Goal: Complete application form

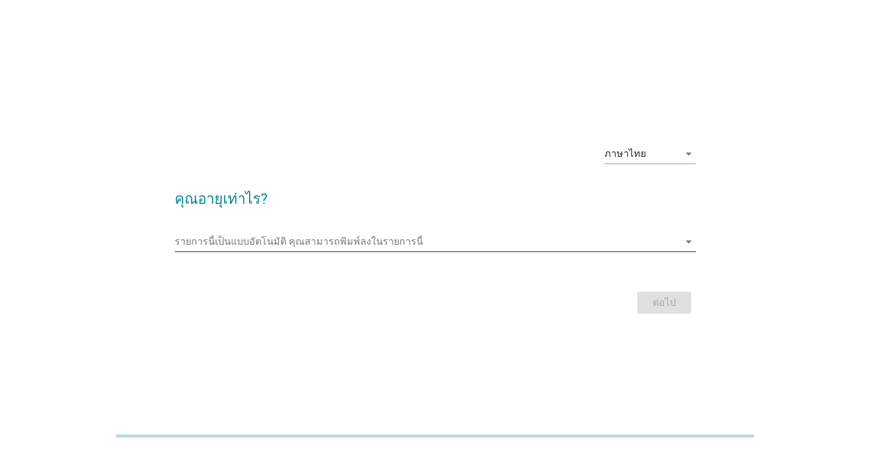
click at [689, 241] on icon "arrow_drop_down" at bounding box center [688, 241] width 15 height 15
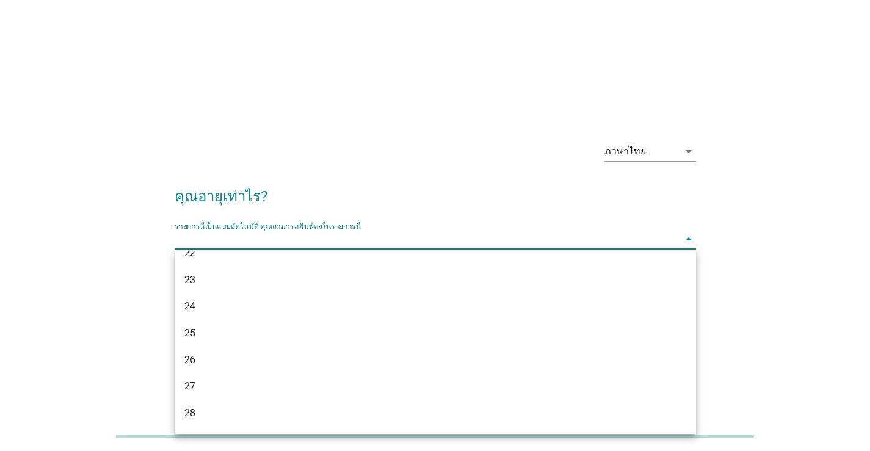
scroll to position [244, 0]
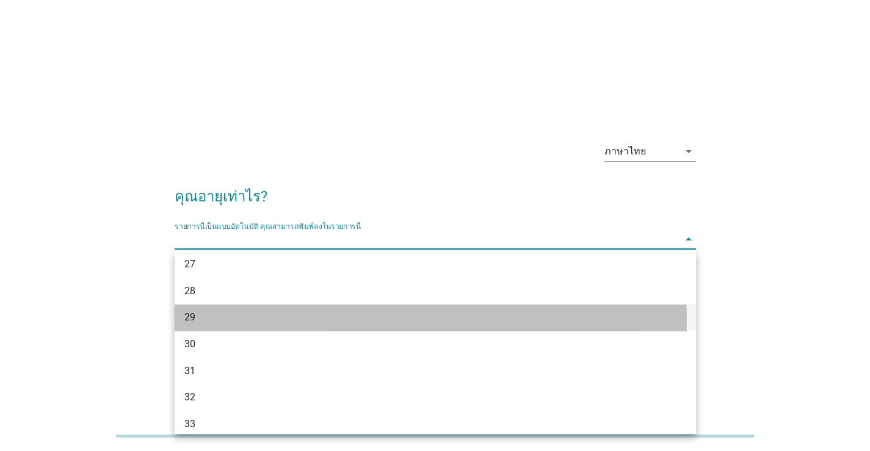
click at [252, 322] on div "29" at bounding box center [414, 317] width 460 height 15
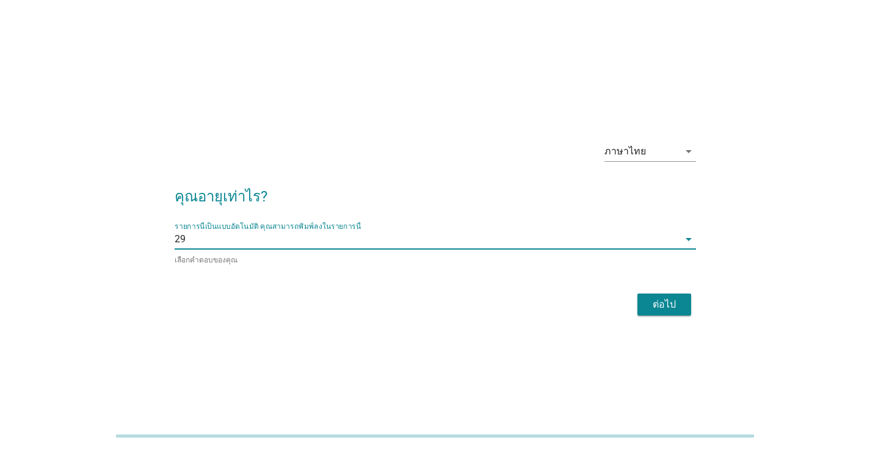
click at [679, 306] on div "ต่อไป" at bounding box center [664, 304] width 34 height 15
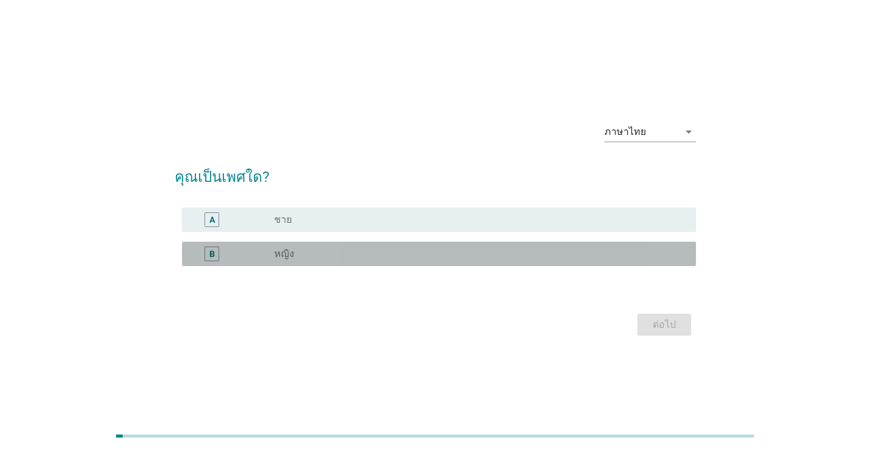
click at [366, 261] on div "B radio_button_unchecked หญิง" at bounding box center [439, 254] width 514 height 24
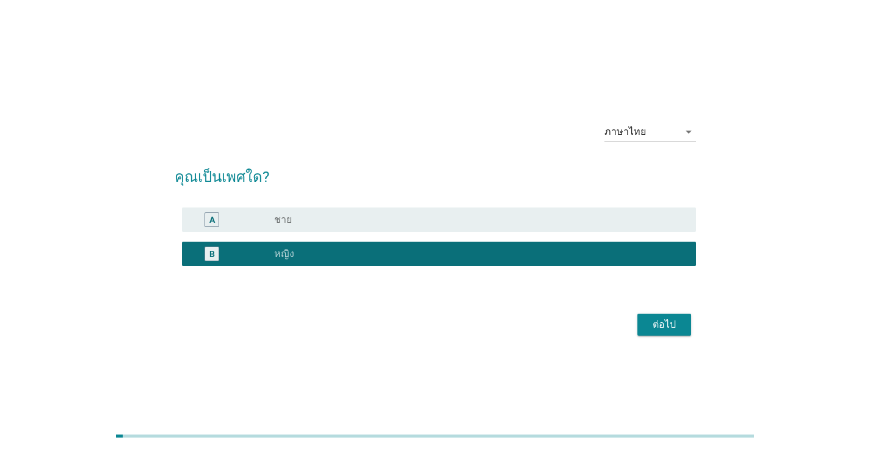
click at [665, 327] on div "ต่อไป" at bounding box center [664, 325] width 34 height 15
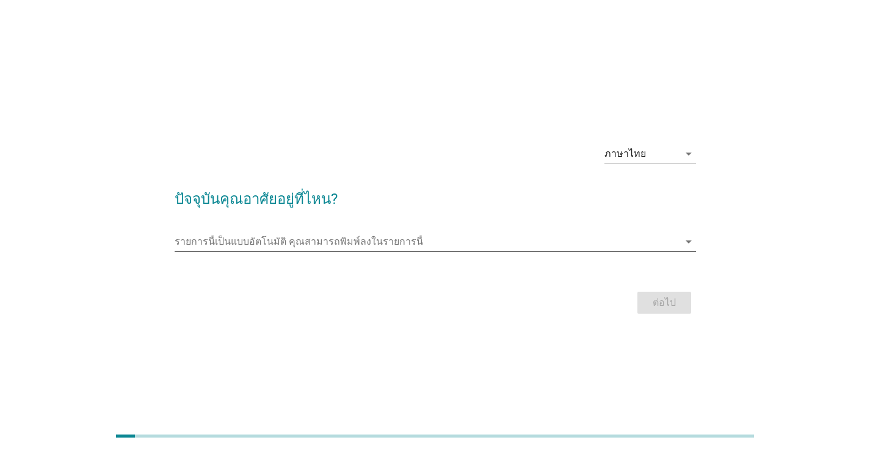
click at [512, 245] on input "รายการนี้เป็นแบบอัตโนมัติ คุณสามารถพิมพ์ลงในรายการนี้" at bounding box center [427, 242] width 504 height 20
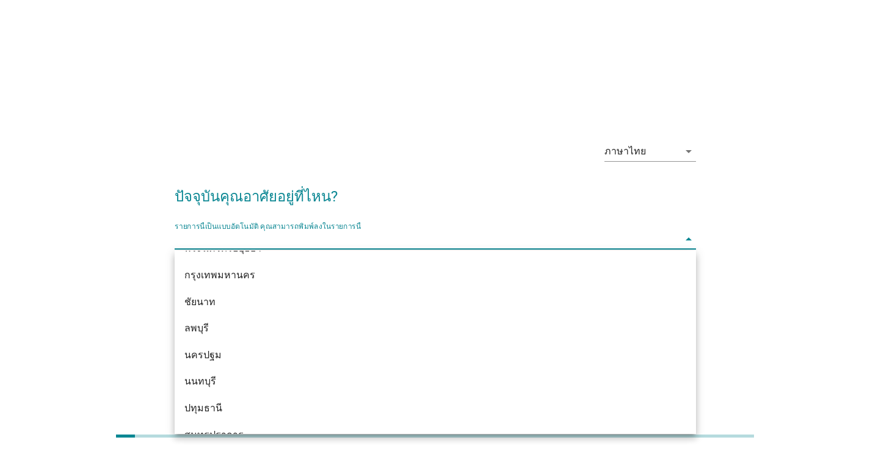
scroll to position [1099, 0]
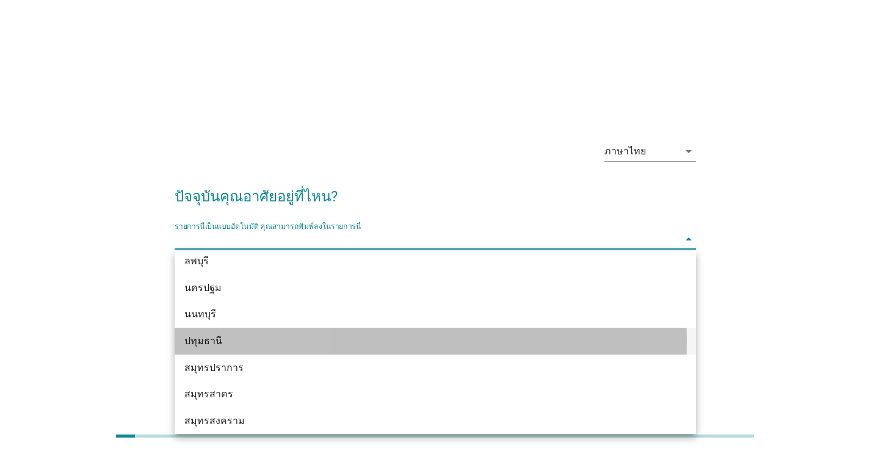
click at [303, 346] on div "ปทุมธานี" at bounding box center [414, 341] width 460 height 15
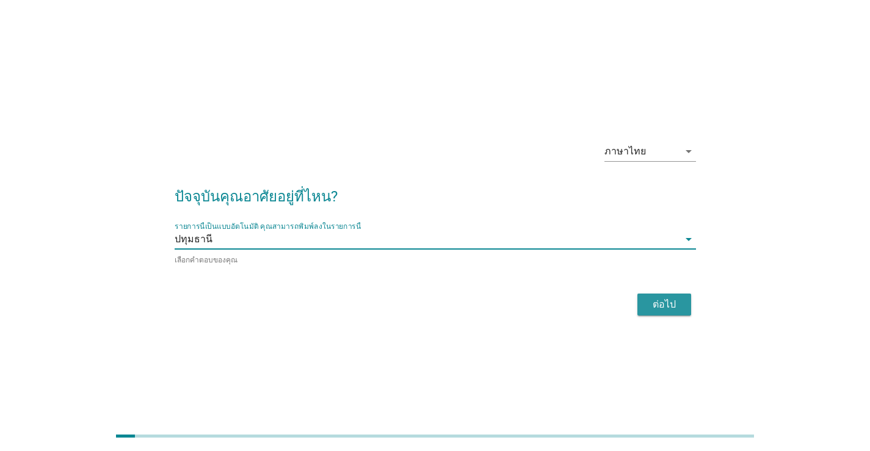
click at [657, 310] on div "ต่อไป" at bounding box center [664, 304] width 34 height 15
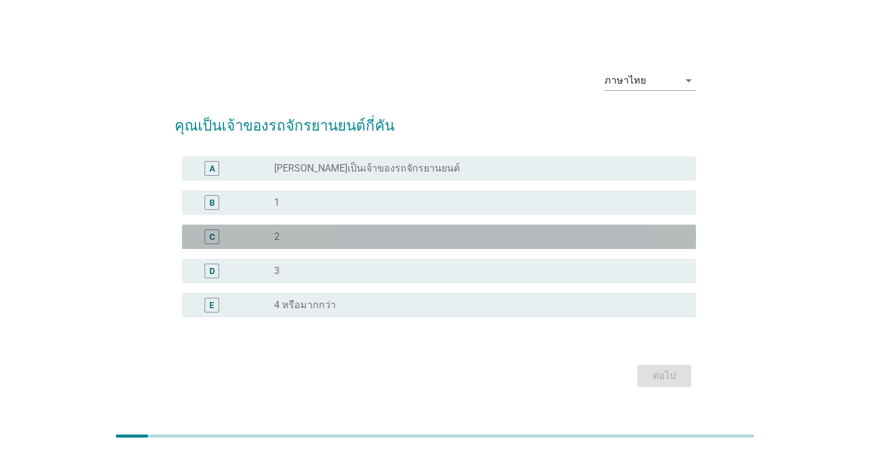
click at [296, 236] on div "radio_button_unchecked 2" at bounding box center [475, 237] width 402 height 12
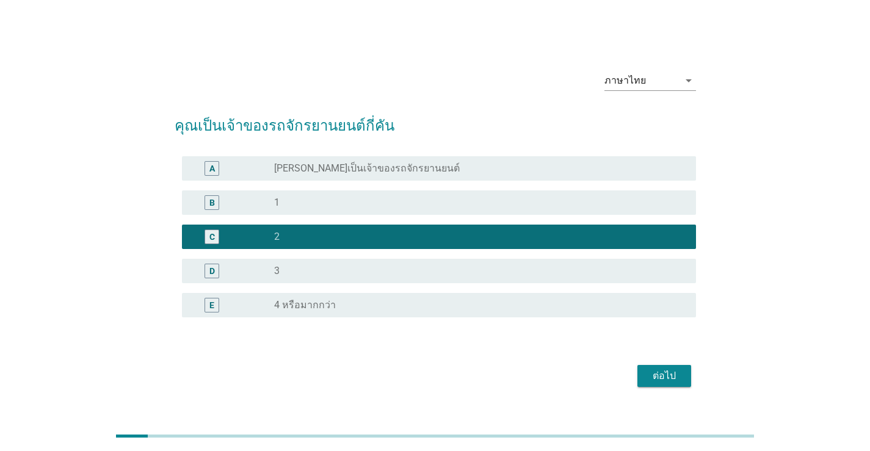
click at [662, 380] on div "ต่อไป" at bounding box center [664, 376] width 34 height 15
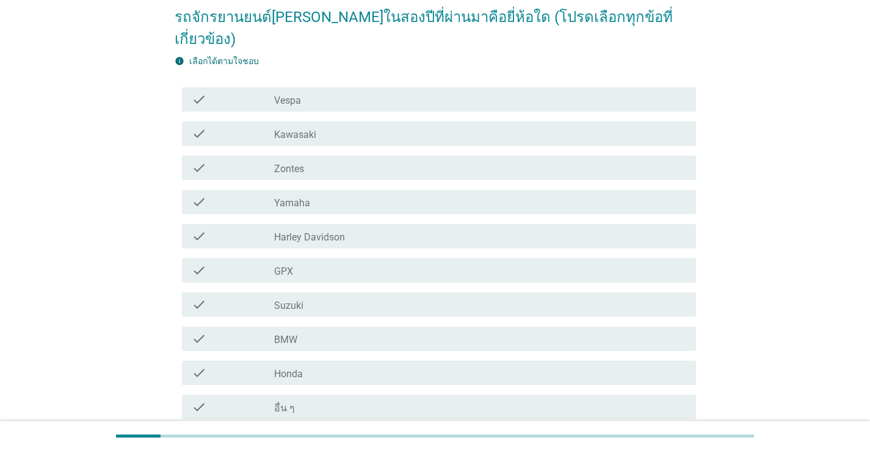
scroll to position [122, 0]
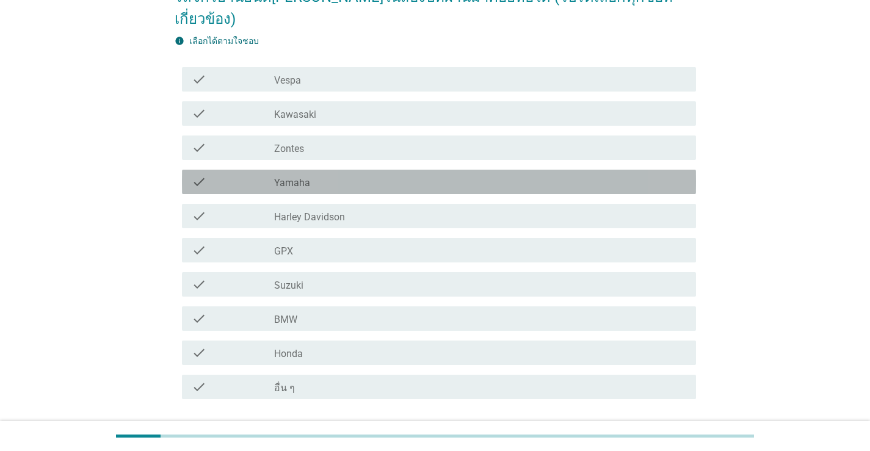
click at [346, 175] on div "check_box_outline_blank Yamaha" at bounding box center [480, 182] width 412 height 15
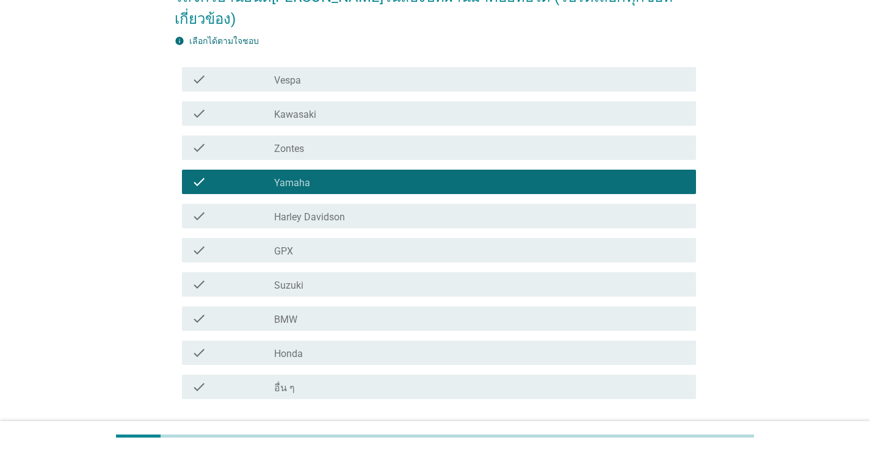
click at [336, 346] on div "check_box_outline_blank Honda" at bounding box center [480, 353] width 412 height 15
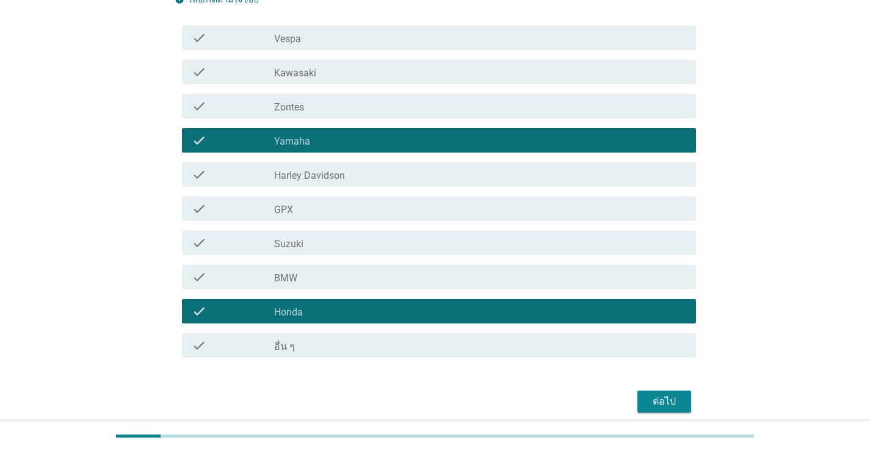
scroll to position [183, 0]
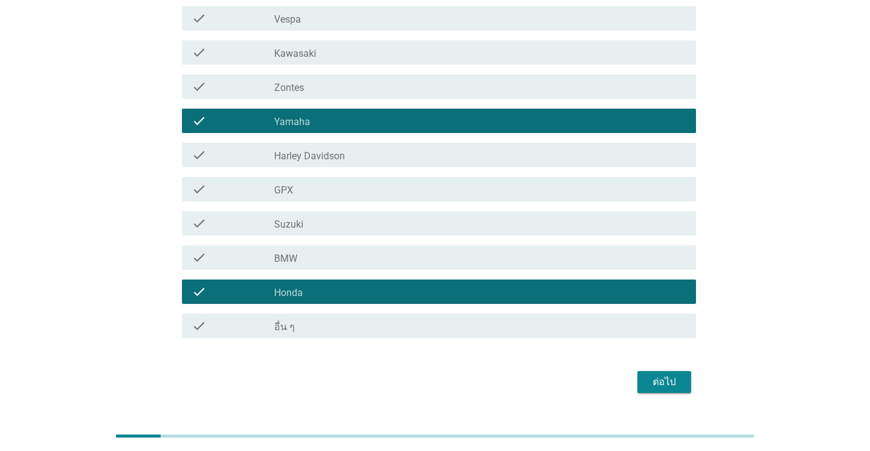
click at [659, 375] on div "ต่อไป" at bounding box center [664, 382] width 34 height 15
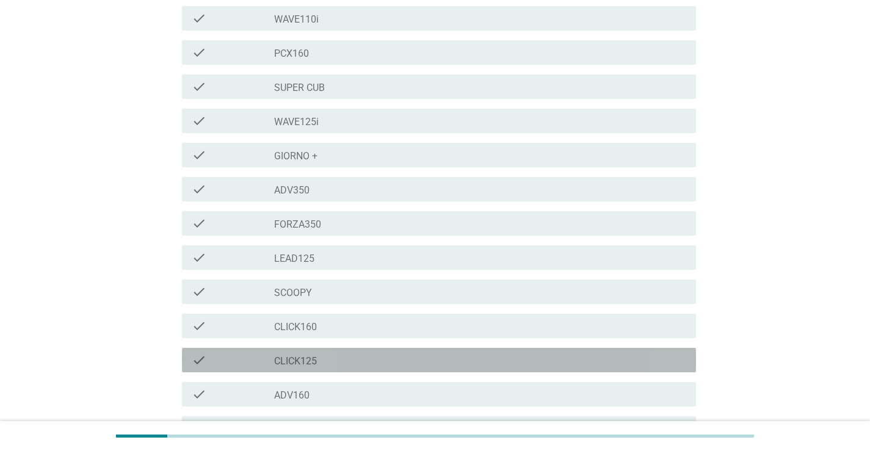
click at [322, 362] on div "check_box_outline_blank CLICK125" at bounding box center [480, 360] width 412 height 15
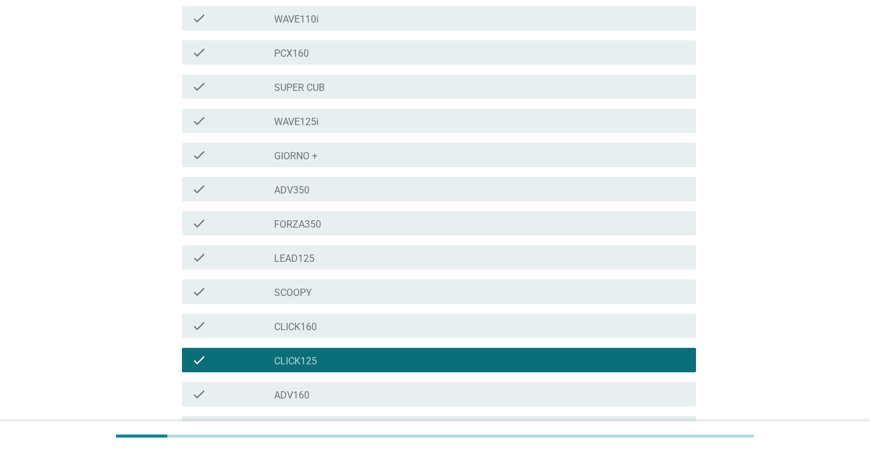
scroll to position [122, 0]
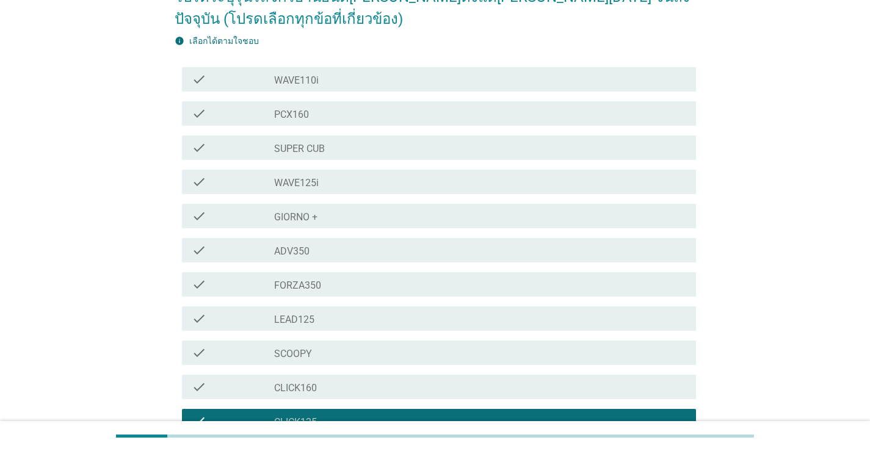
click at [328, 75] on div "check_box_outline_blank WAVE110i" at bounding box center [480, 79] width 412 height 15
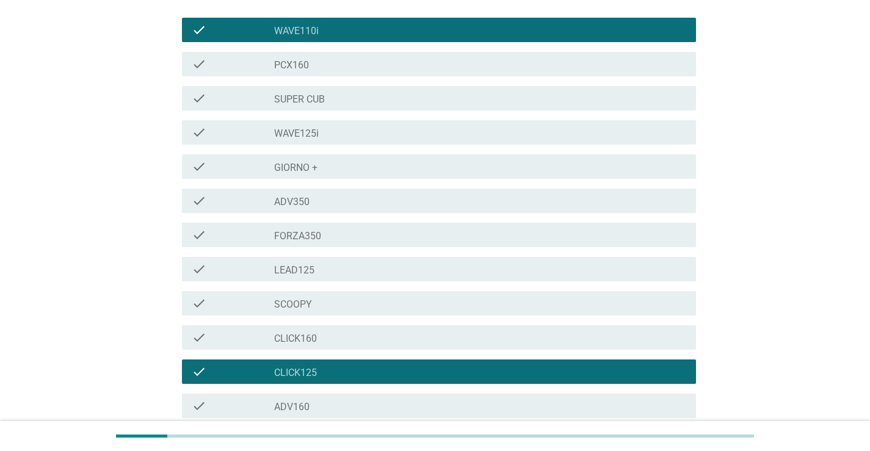
scroll to position [244, 0]
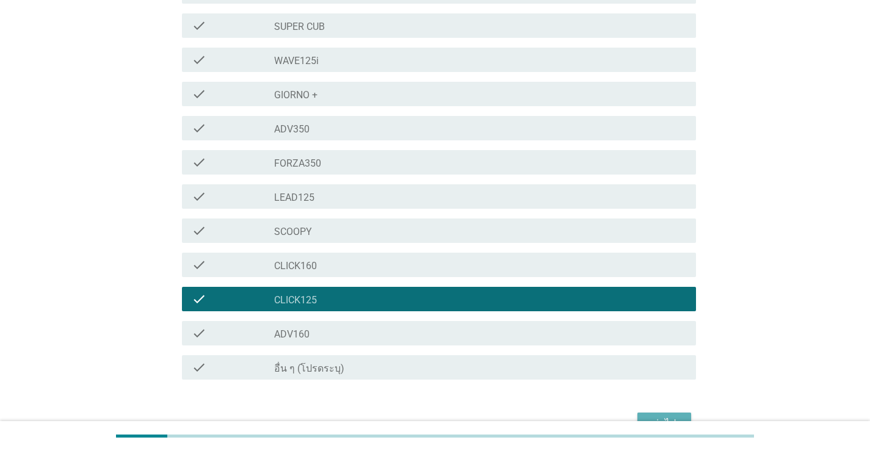
click at [657, 413] on button "ต่อไป" at bounding box center [665, 424] width 54 height 22
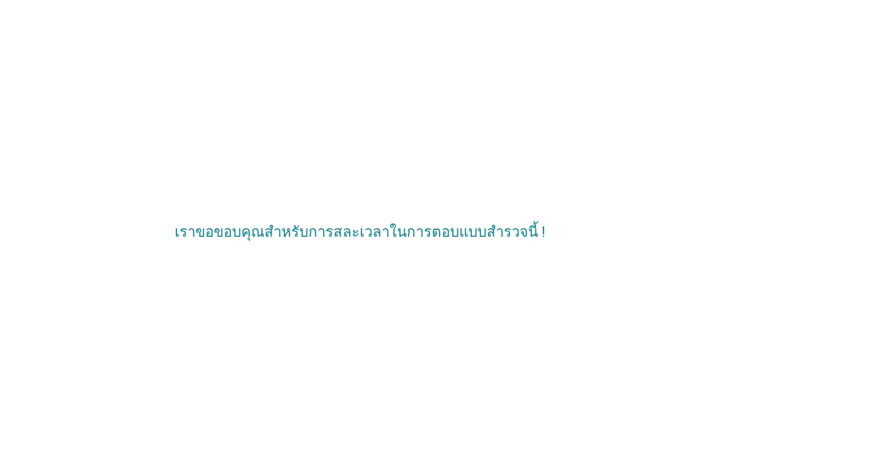
scroll to position [0, 0]
